Goal: Task Accomplishment & Management: Use online tool/utility

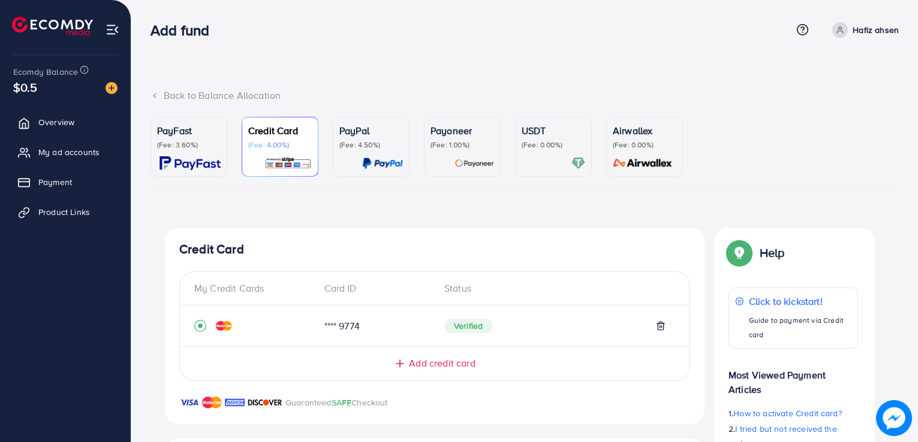
scroll to position [278, 0]
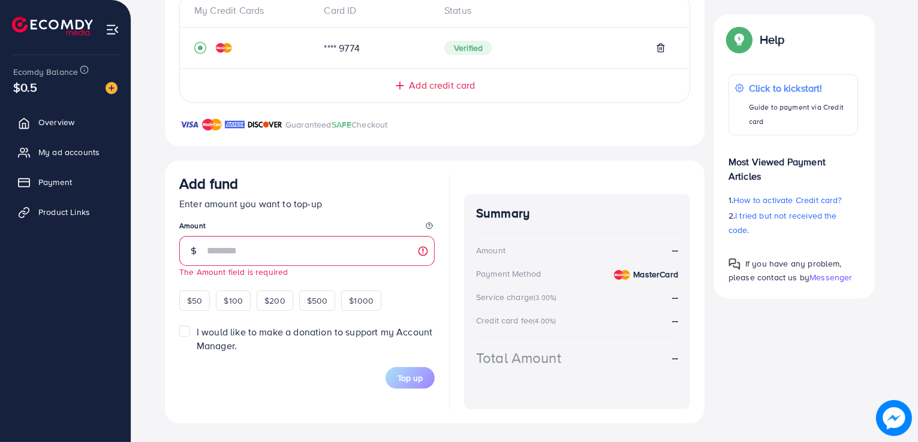
click at [209, 257] on input "number" at bounding box center [321, 251] width 228 height 30
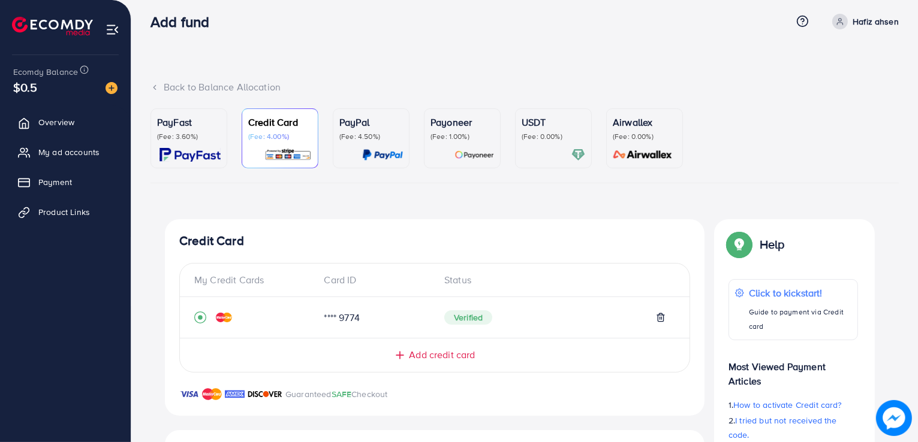
scroll to position [0, 0]
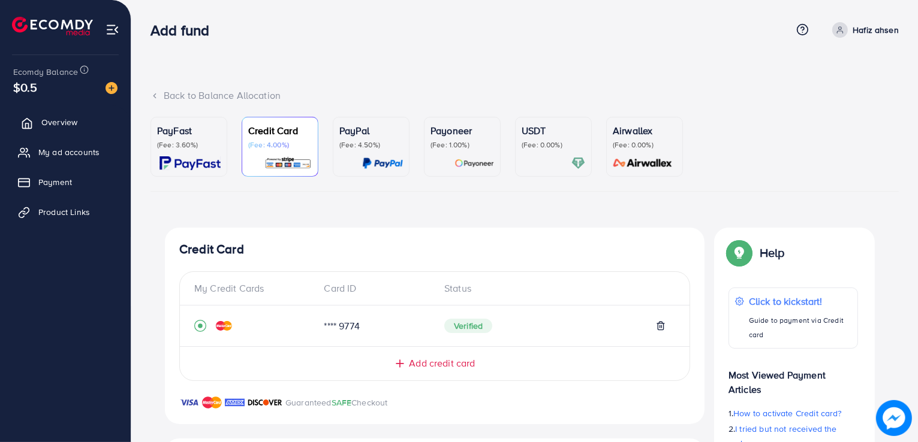
type input "**"
click at [65, 120] on span "Overview" at bounding box center [59, 122] width 36 height 12
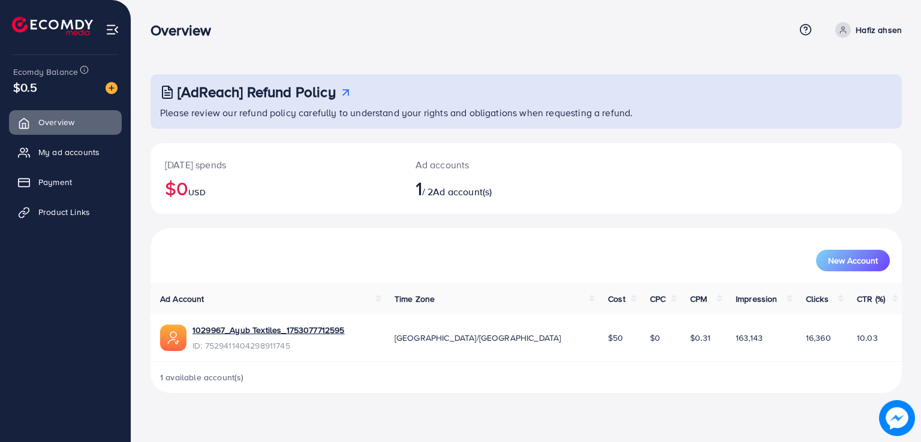
click at [60, 88] on div "$0.5" at bounding box center [65, 87] width 104 height 17
click at [53, 151] on span "My ad accounts" at bounding box center [71, 152] width 61 height 12
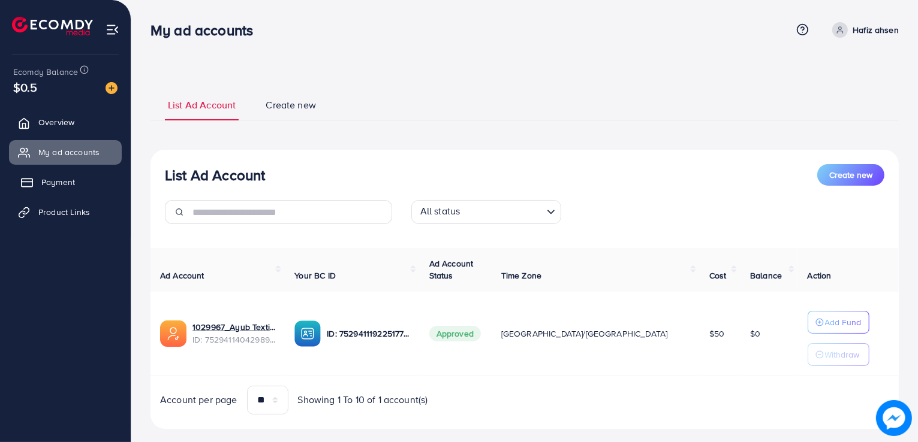
click at [52, 189] on link "Payment" at bounding box center [65, 182] width 113 height 24
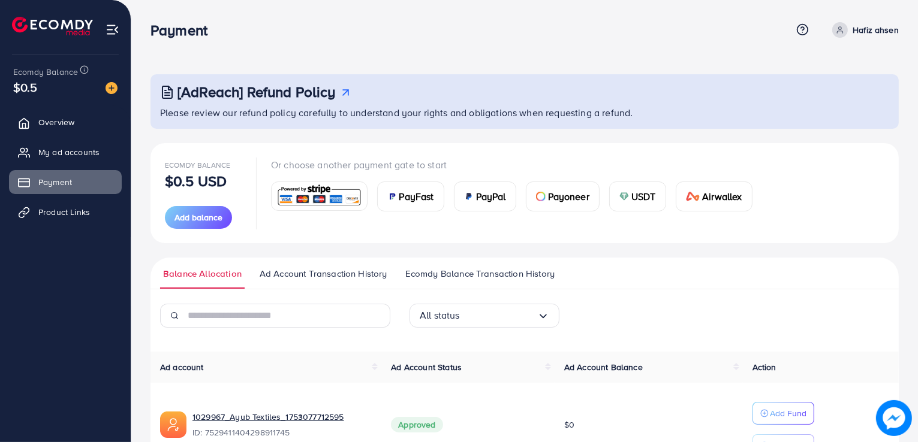
scroll to position [75, 0]
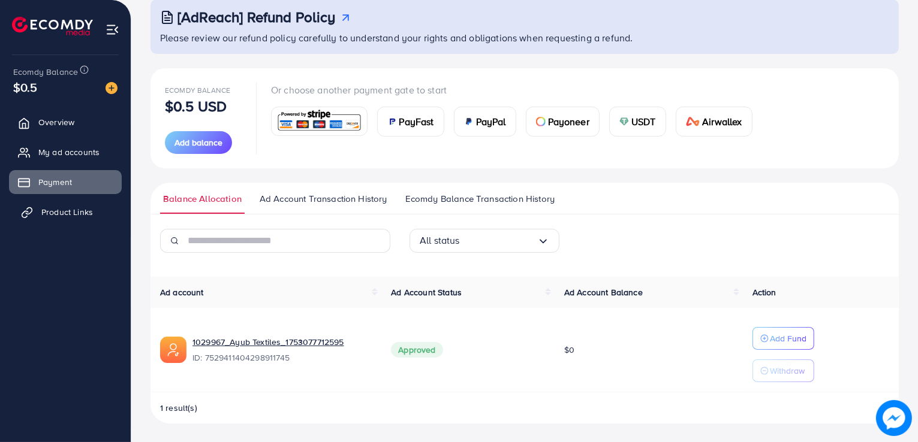
click at [59, 213] on span "Product Links" at bounding box center [67, 212] width 52 height 12
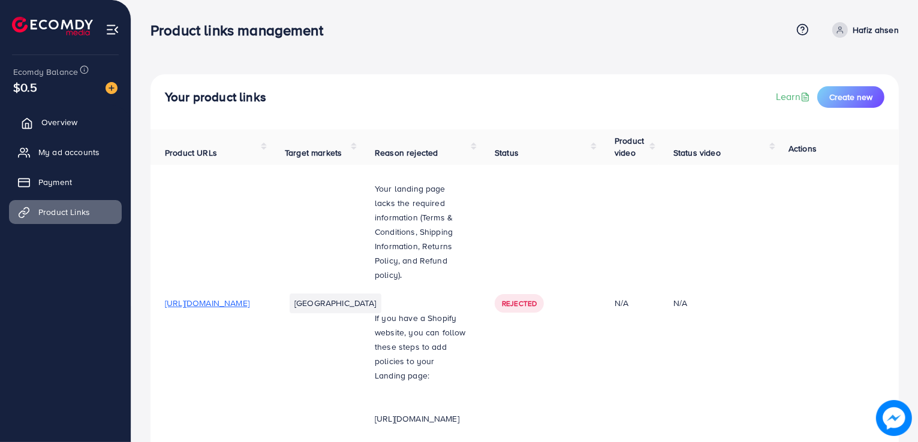
click at [52, 117] on span "Overview" at bounding box center [59, 122] width 36 height 12
